Goal: Check status: Check status

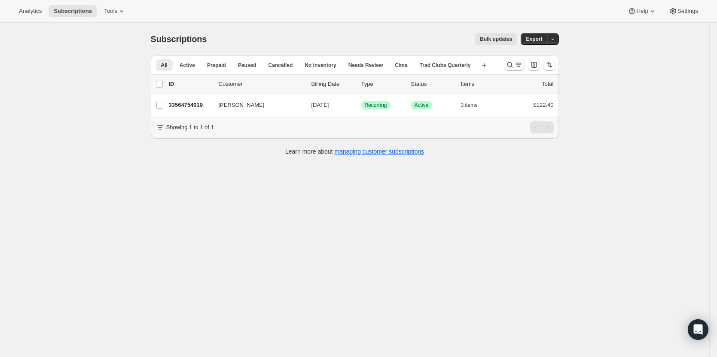
click at [518, 62] on icon "Search and filter results" at bounding box center [518, 65] width 9 height 9
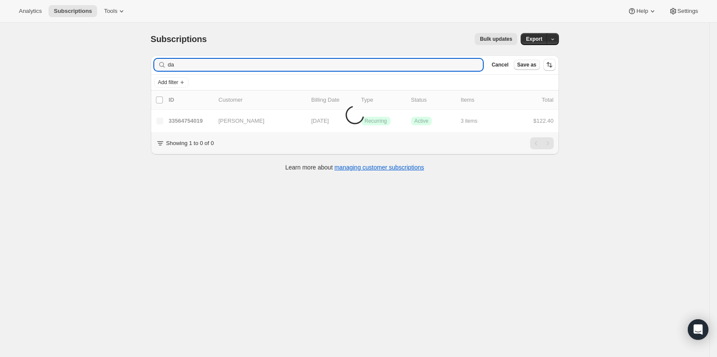
type input "d"
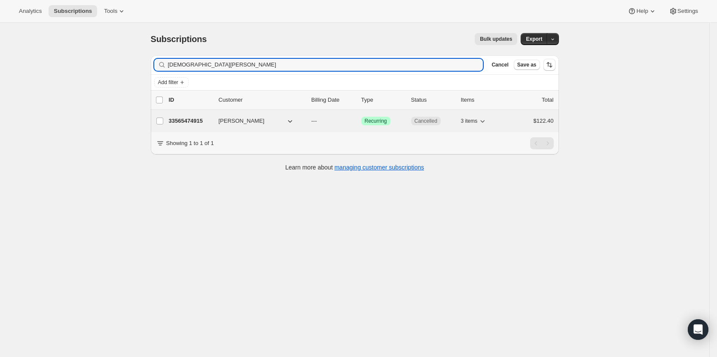
type input "[DEMOGRAPHIC_DATA][PERSON_NAME]"
click at [187, 119] on p "33565474915" at bounding box center [190, 121] width 43 height 9
